Goal: Complete application form: Complete application form

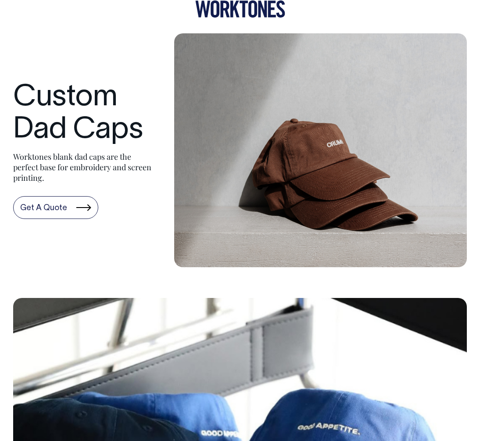
click at [45, 207] on link "Get A Quote" at bounding box center [55, 207] width 85 height 23
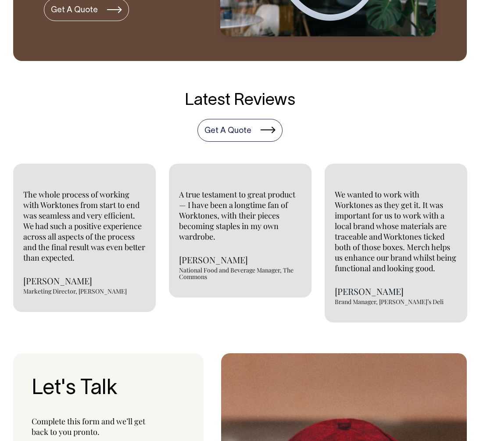
scroll to position [2111, 0]
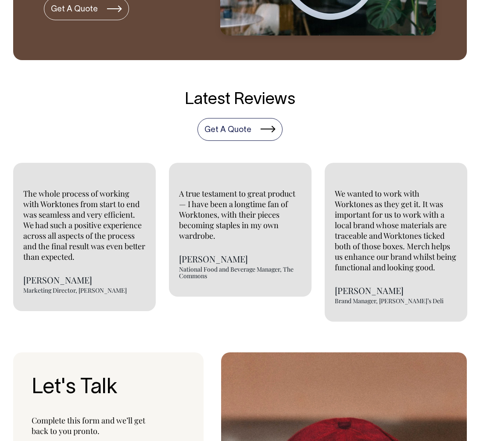
type input"] "[PERSON_NAME]"
type input"] "Bourke"
type input"] "0423189771"
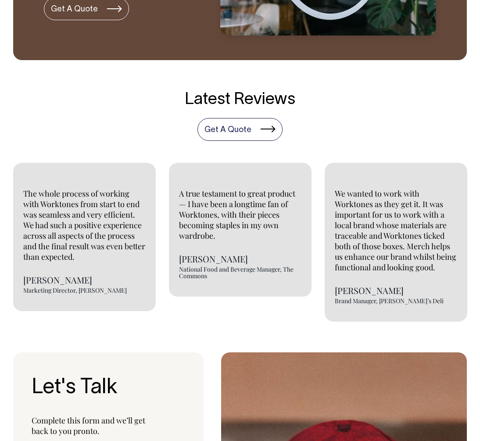
drag, startPoint x: 154, startPoint y: 181, endPoint x: 4, endPoint y: 177, distance: 150.6
type input"] "[DOMAIN_NAME][EMAIL_ADDRESS][DOMAIN_NAME]"
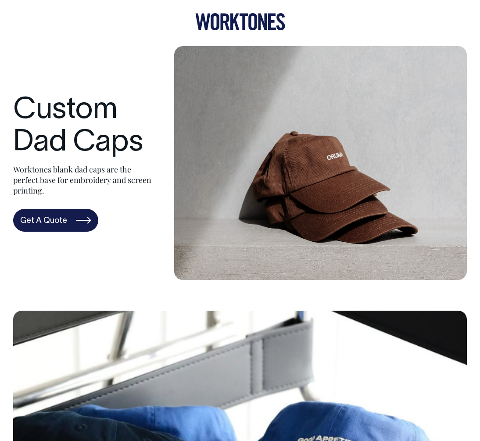
scroll to position [0, 0]
